Goal: Feedback & Contribution: Leave review/rating

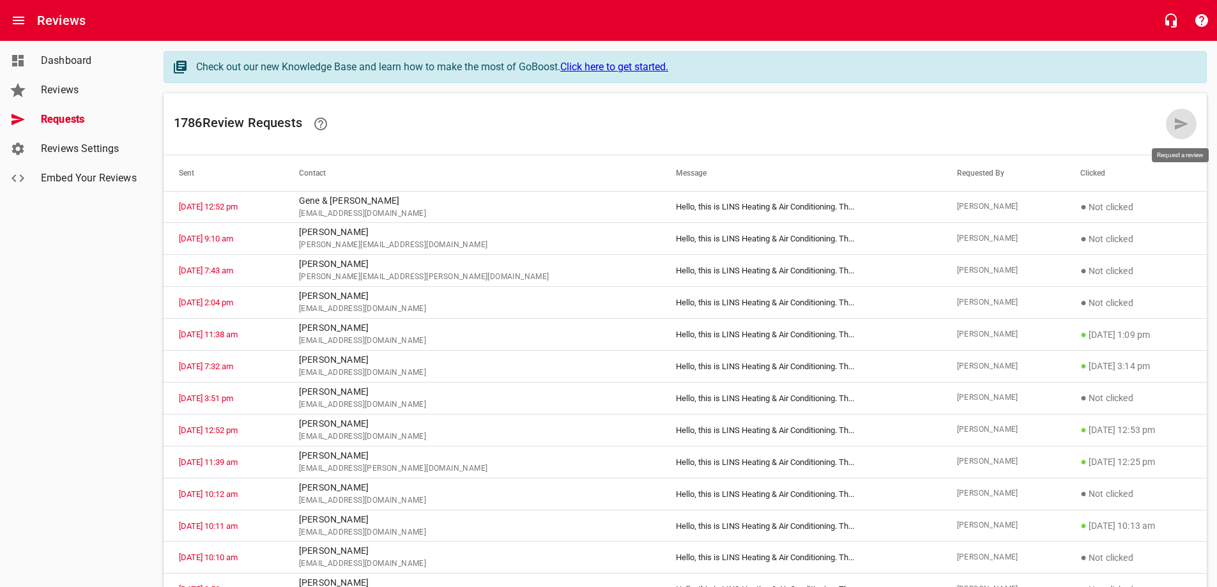
click at [1182, 123] on icon at bounding box center [1181, 123] width 13 height 11
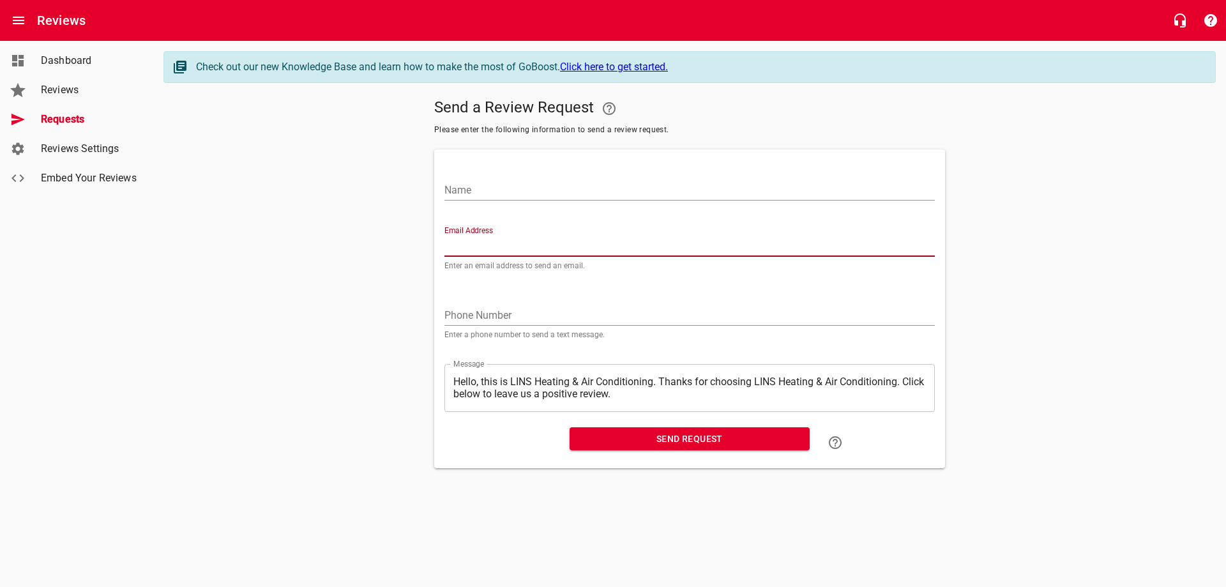
paste input "[PERSON_NAME][EMAIL_ADDRESS][DOMAIN_NAME]"
type input "[PERSON_NAME][EMAIL_ADDRESS][DOMAIN_NAME]"
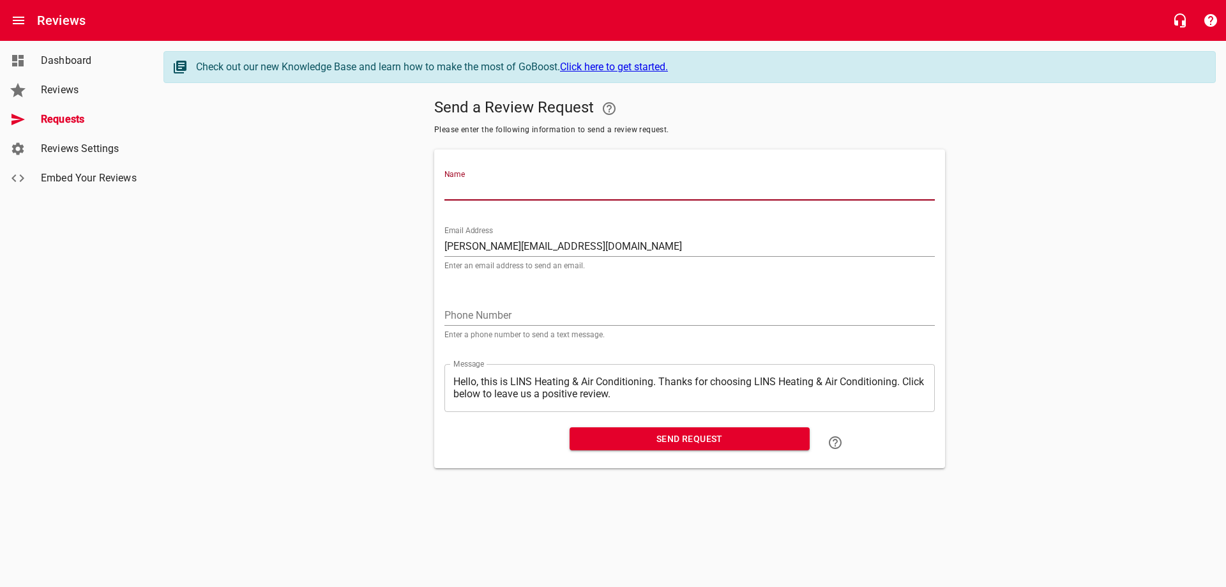
click at [524, 181] on input "Name" at bounding box center [690, 190] width 491 height 20
type input "m"
type input "[PERSON_NAME]"
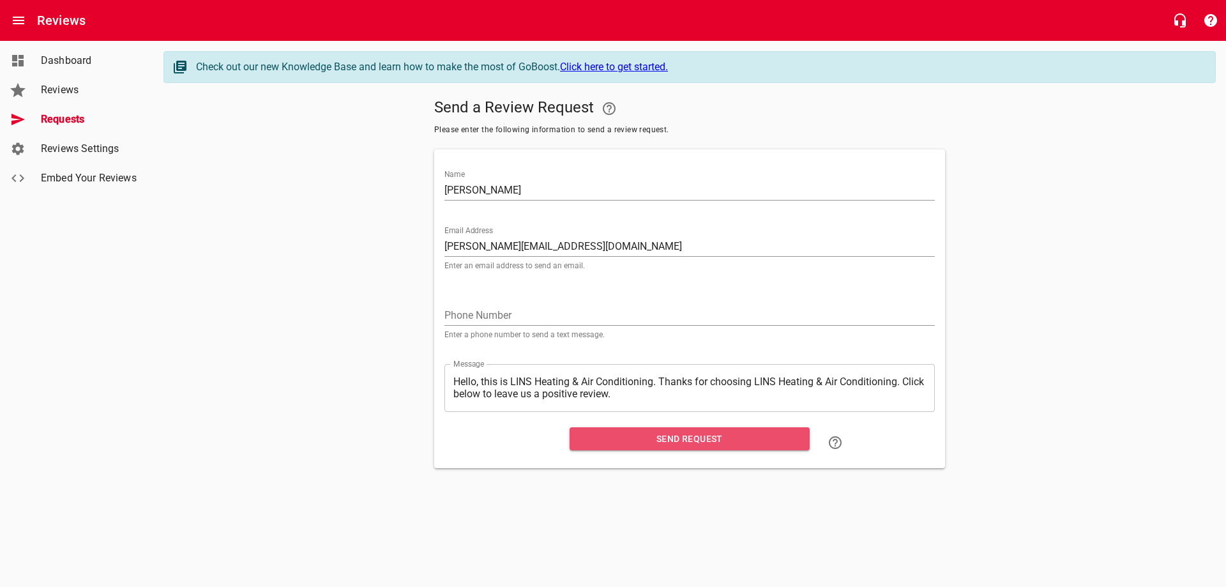
click at [677, 428] on button "Send Request" at bounding box center [690, 439] width 240 height 24
